Goal: Transaction & Acquisition: Book appointment/travel/reservation

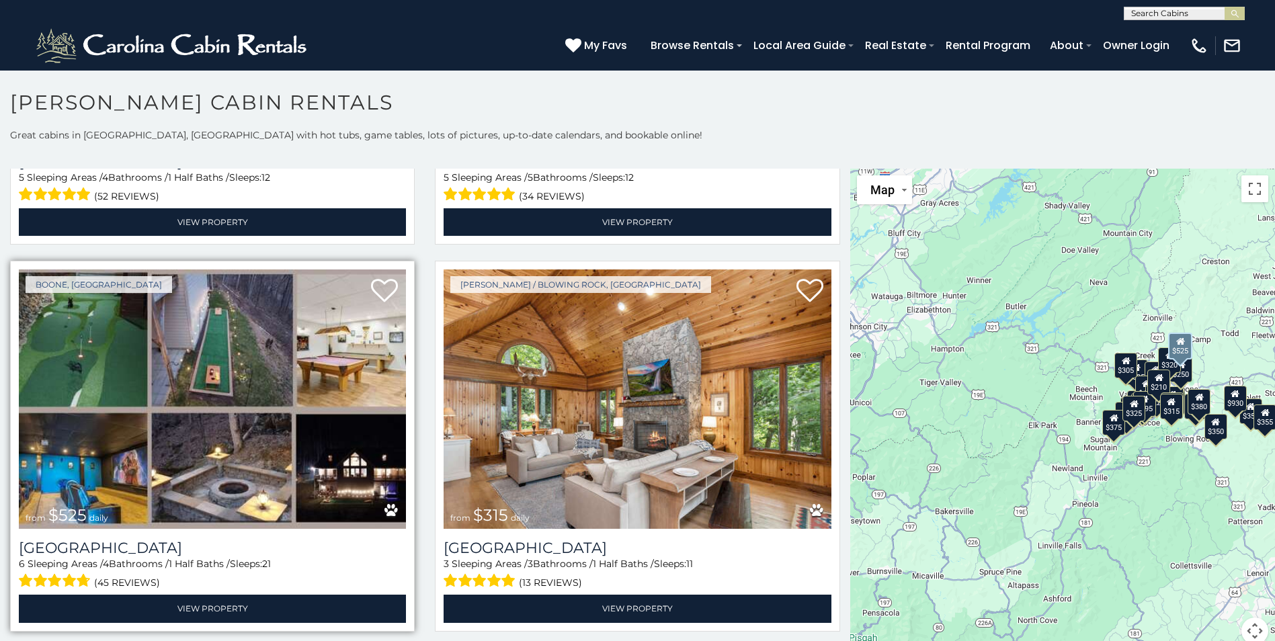
scroll to position [269, 0]
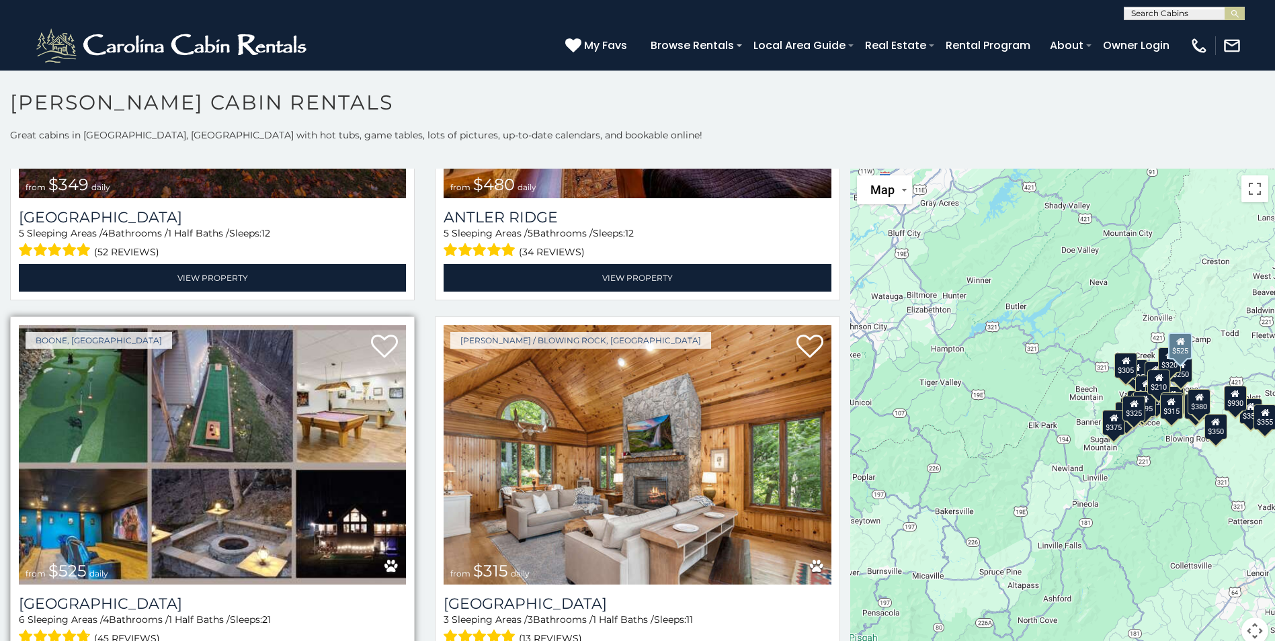
click at [214, 424] on img at bounding box center [212, 454] width 387 height 259
click at [282, 427] on img at bounding box center [212, 454] width 387 height 259
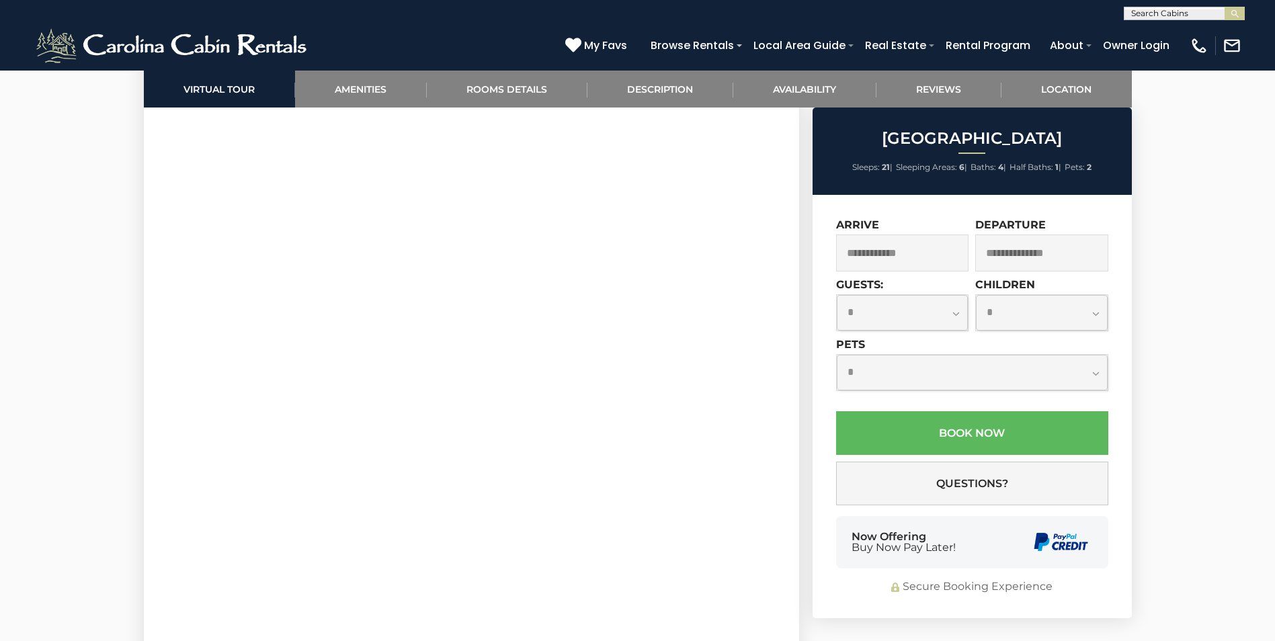
scroll to position [1008, 0]
click at [903, 253] on input "text" at bounding box center [902, 252] width 133 height 37
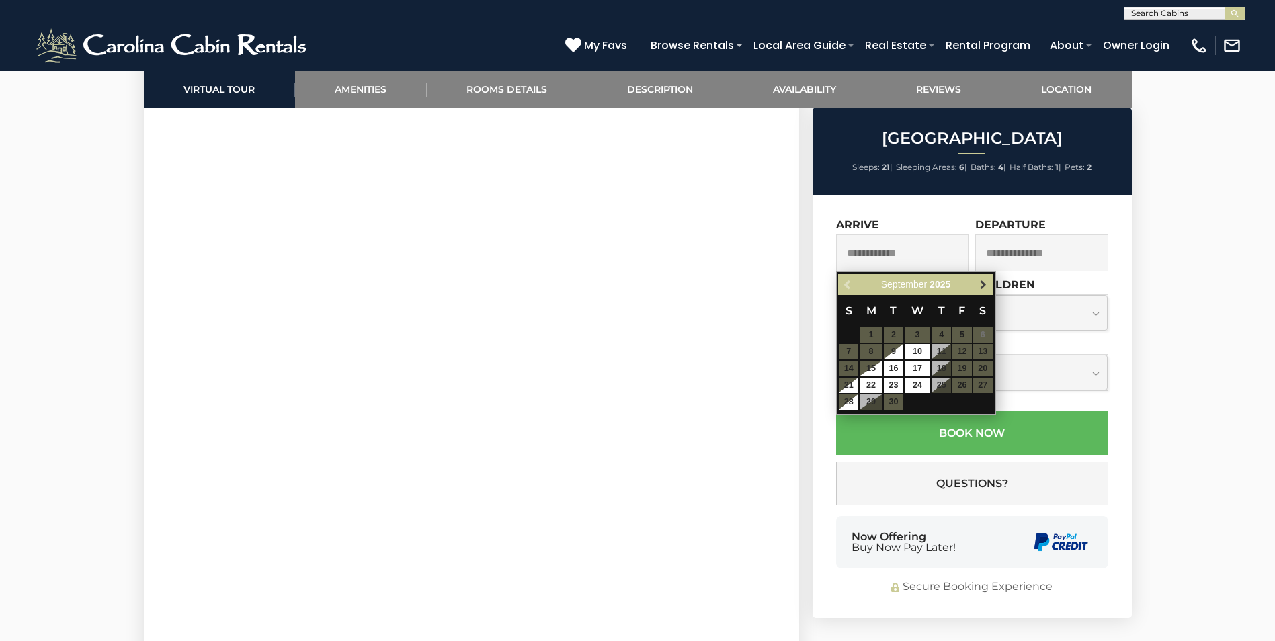
click at [986, 280] on span "Next" at bounding box center [983, 284] width 11 height 11
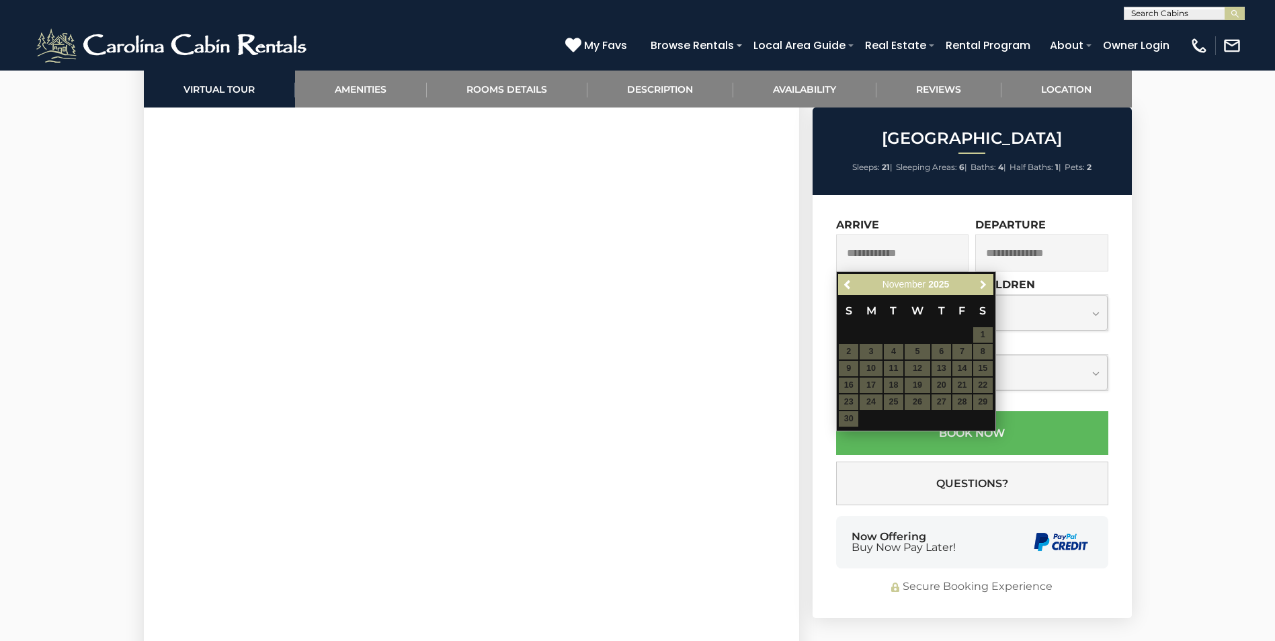
click at [986, 280] on span "Next" at bounding box center [983, 284] width 11 height 11
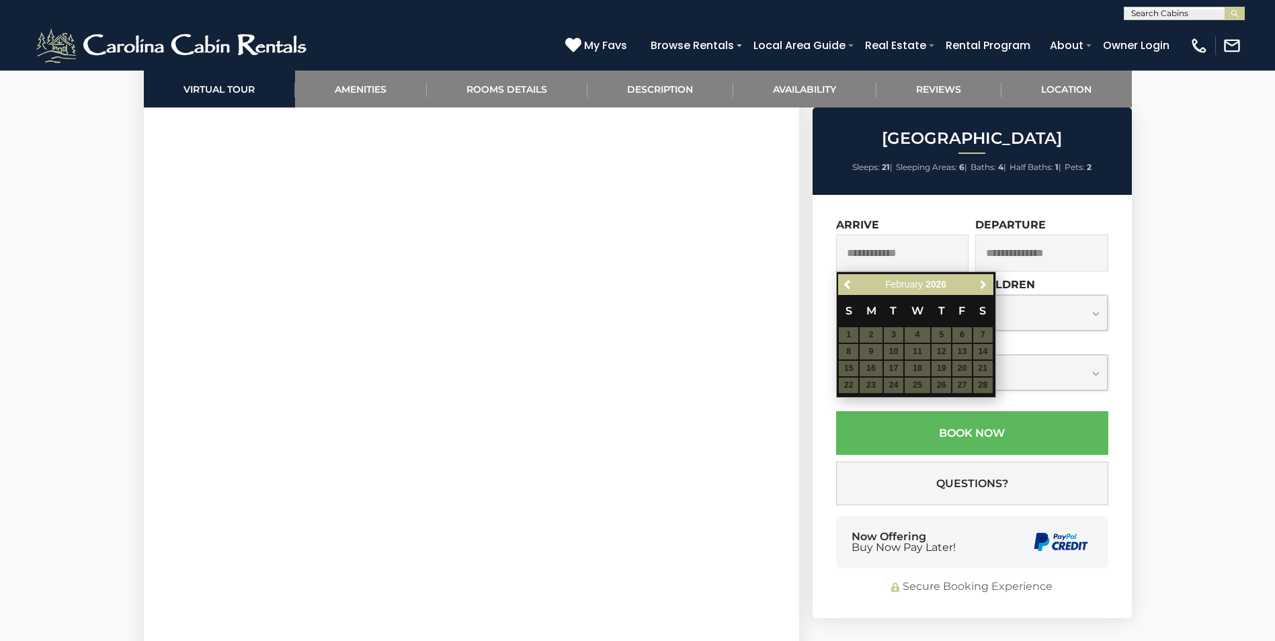
click at [986, 280] on span "Next" at bounding box center [983, 284] width 11 height 11
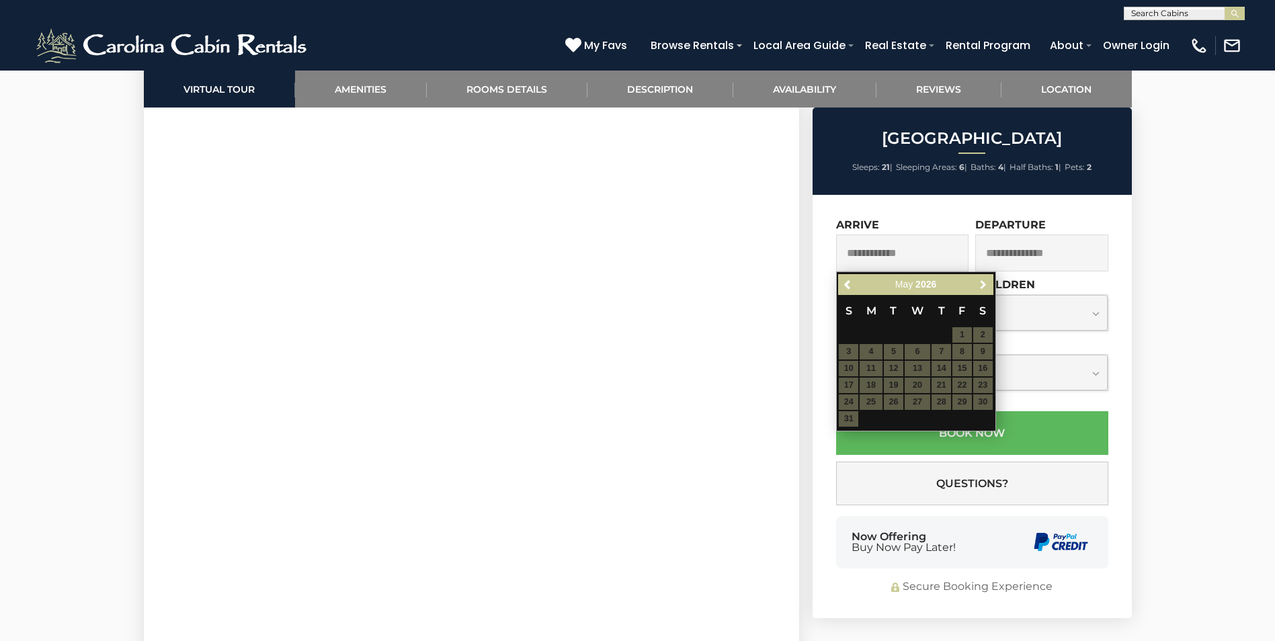
click at [986, 280] on span "Next" at bounding box center [983, 284] width 11 height 11
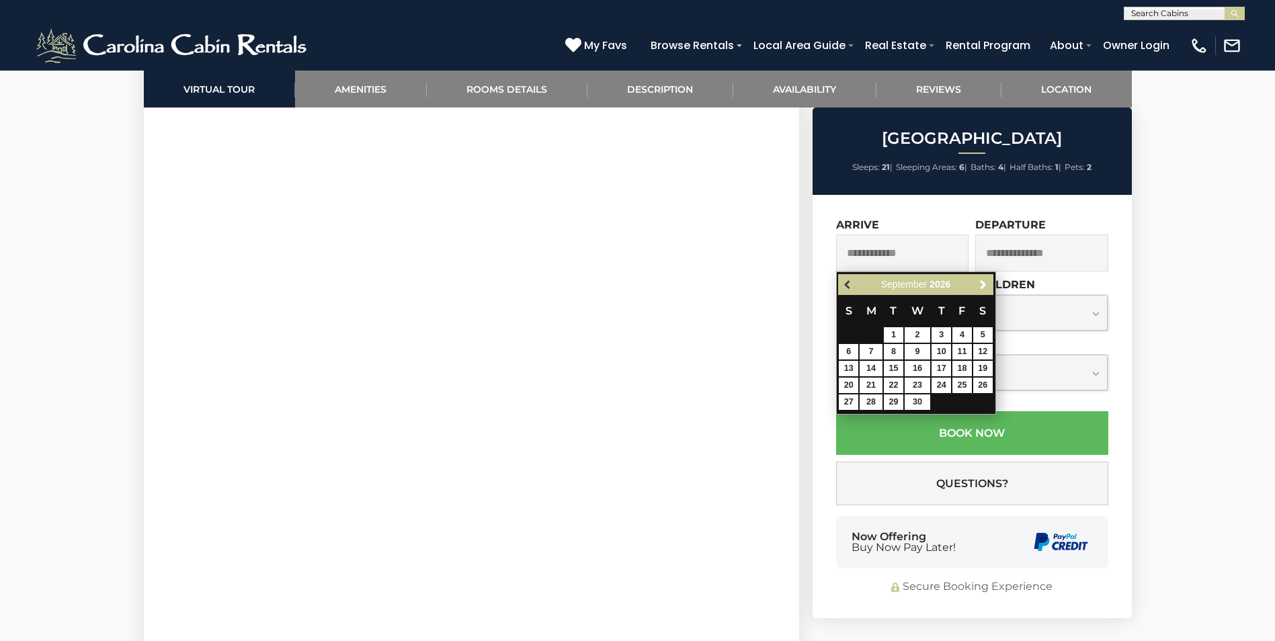
click at [843, 284] on link "Previous" at bounding box center [847, 284] width 17 height 17
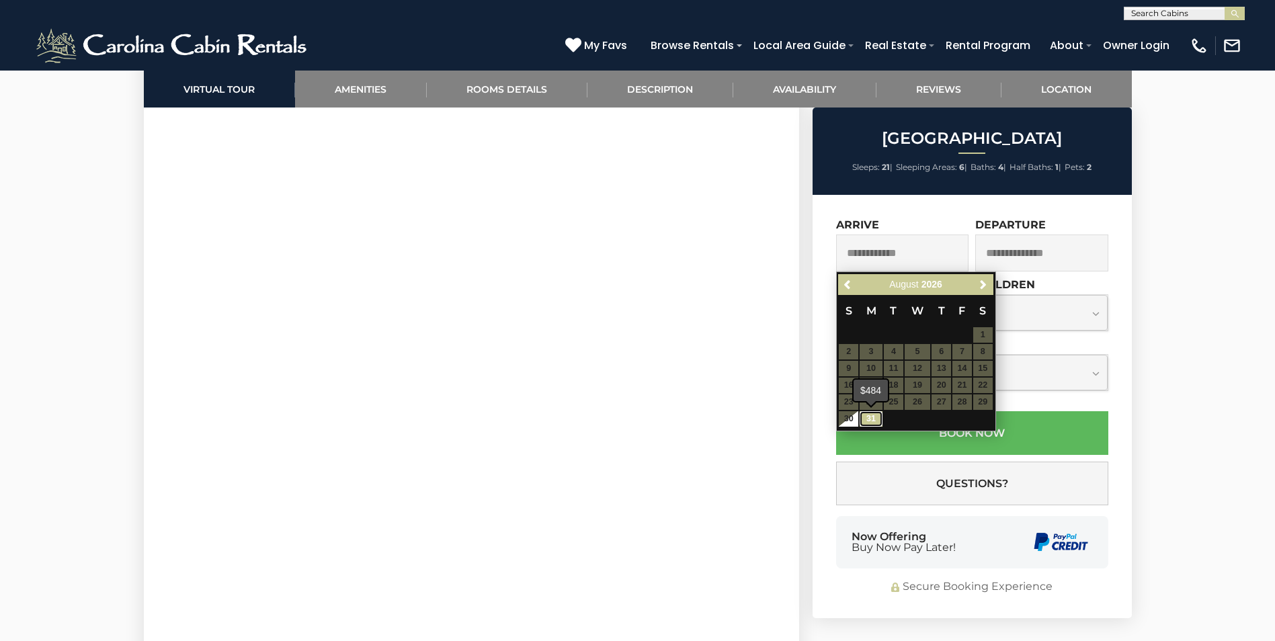
click at [871, 421] on link "31" at bounding box center [870, 418] width 23 height 15
type input "**********"
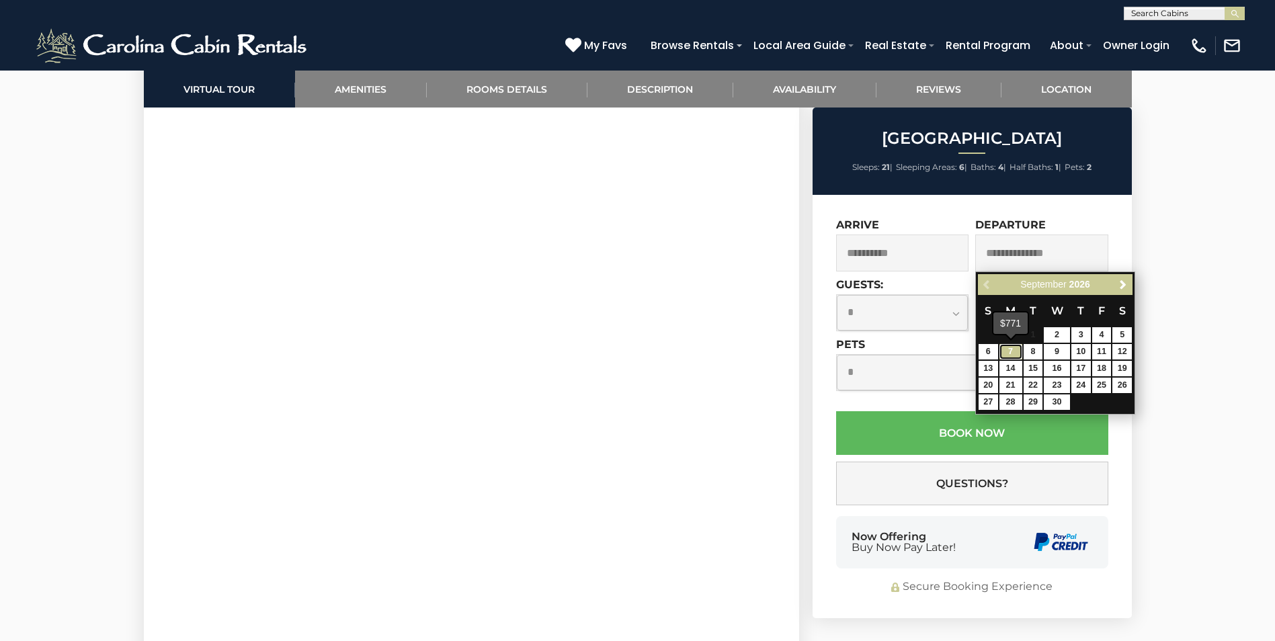
click at [1010, 351] on link "7" at bounding box center [1010, 351] width 23 height 15
type input "**********"
